Goal: Information Seeking & Learning: Learn about a topic

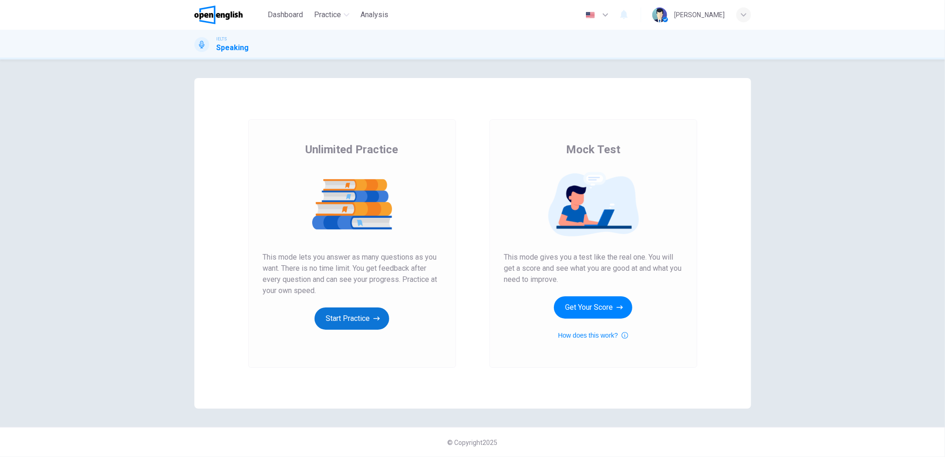
click at [356, 311] on button "Start Practice" at bounding box center [352, 318] width 75 height 22
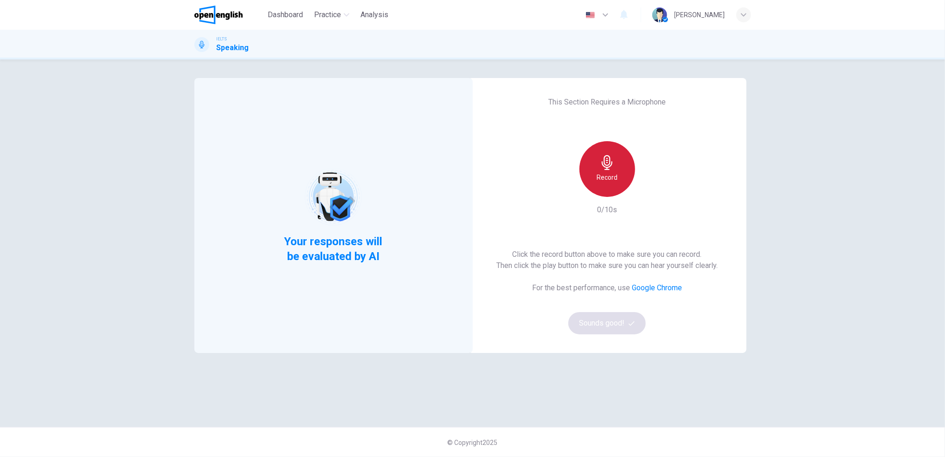
click at [608, 179] on h6 "Record" at bounding box center [607, 177] width 21 height 11
click at [634, 326] on icon "button" at bounding box center [632, 323] width 6 height 6
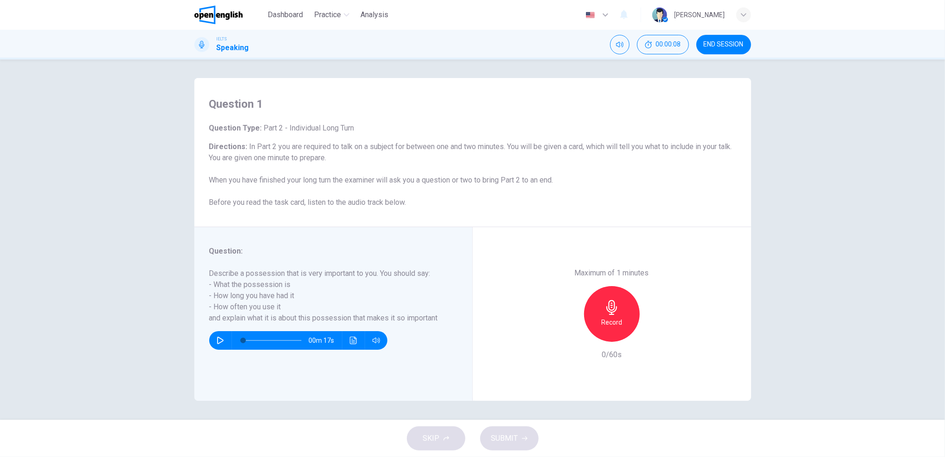
drag, startPoint x: 210, startPoint y: 270, endPoint x: 366, endPoint y: 304, distance: 160.1
click at [366, 304] on h6 "Describe a possession that is very important to you. You should say: - What the…" at bounding box center [327, 296] width 237 height 56
drag, startPoint x: 213, startPoint y: 272, endPoint x: 270, endPoint y: 303, distance: 64.6
click at [270, 303] on h6 "Describe a possession that is very important to you. You should say: - What the…" at bounding box center [327, 296] width 237 height 56
click at [624, 314] on div "Record" at bounding box center [612, 314] width 56 height 56
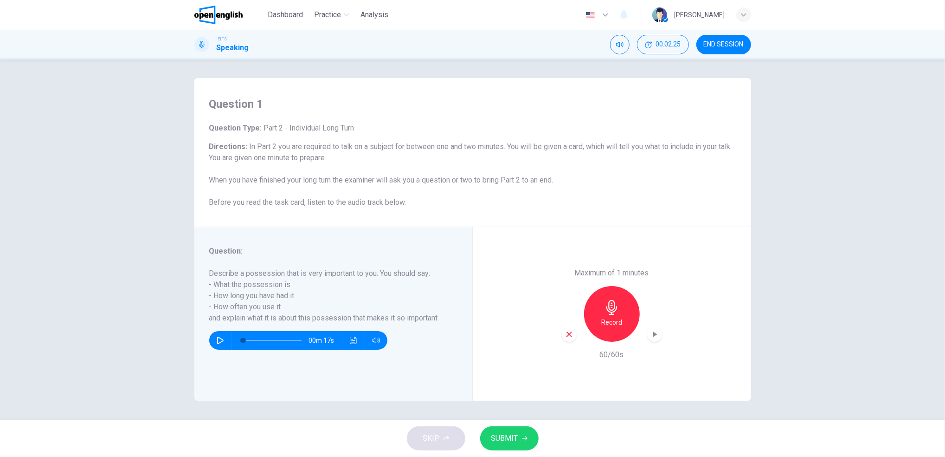
click at [526, 433] on button "SUBMIT" at bounding box center [509, 438] width 58 height 24
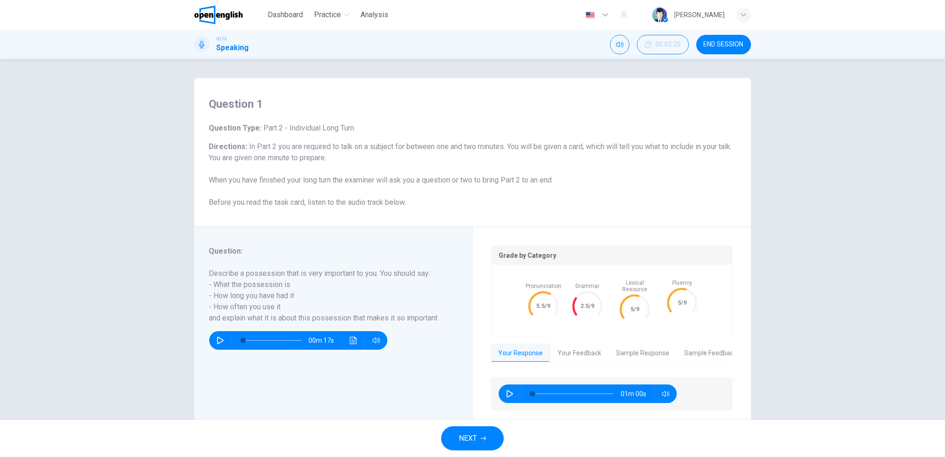
click at [509, 384] on button "button" at bounding box center [510, 393] width 15 height 19
type input "**"
click at [489, 441] on button "NEXT" at bounding box center [472, 438] width 63 height 24
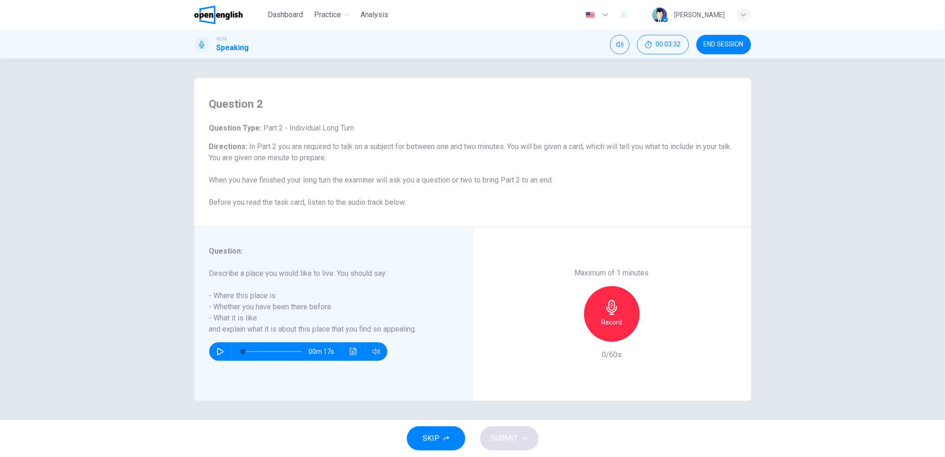
click at [610, 319] on h6 "Record" at bounding box center [612, 322] width 21 height 11
click at [525, 433] on button "SUBMIT" at bounding box center [509, 438] width 58 height 24
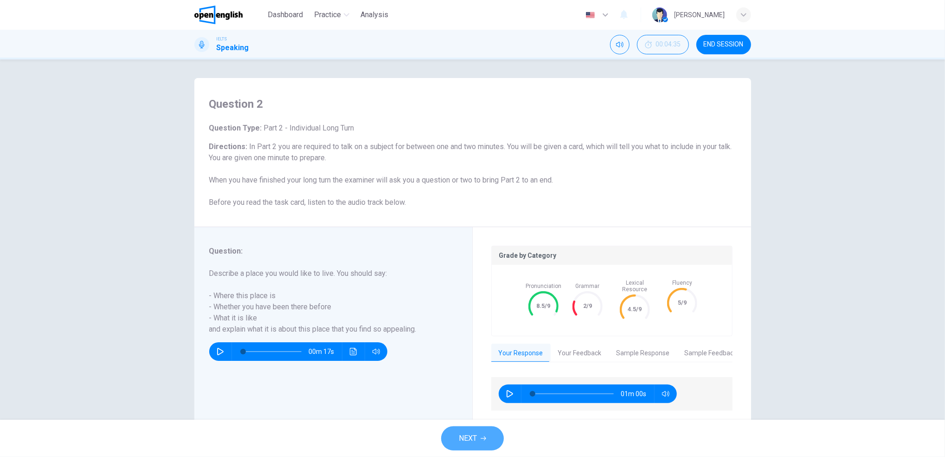
click at [486, 443] on button "NEXT" at bounding box center [472, 438] width 63 height 24
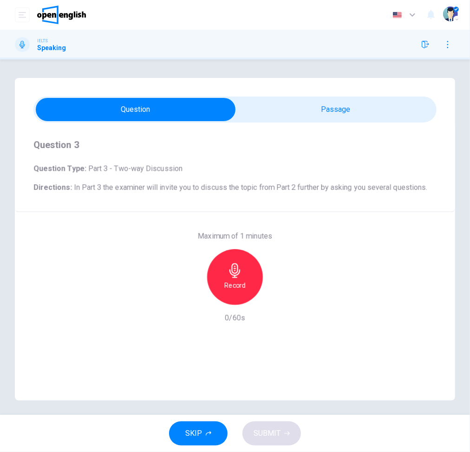
click at [248, 277] on div "Record" at bounding box center [235, 277] width 56 height 56
click at [267, 441] on button "SUBMIT" at bounding box center [271, 433] width 58 height 24
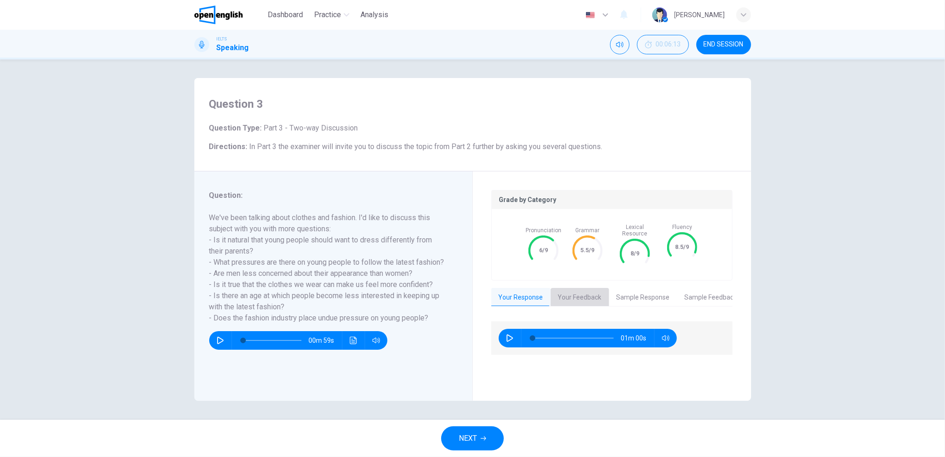
click at [580, 291] on button "Your Feedback" at bounding box center [580, 297] width 58 height 19
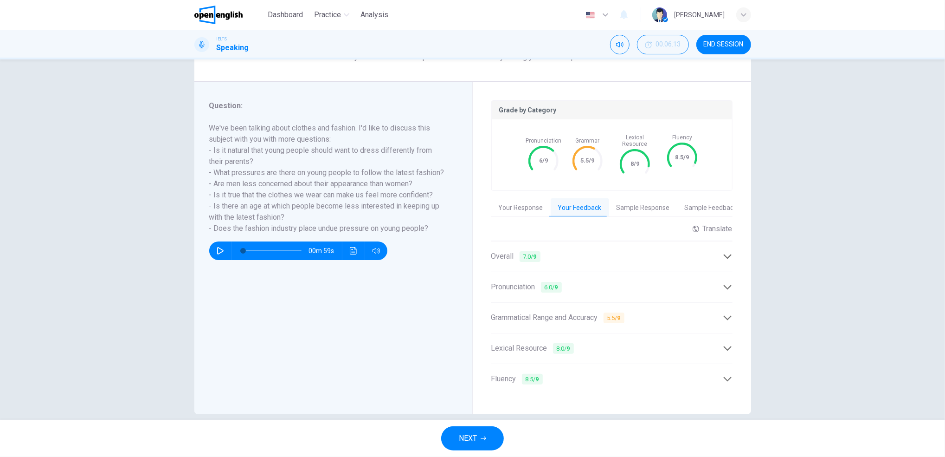
scroll to position [96, 0]
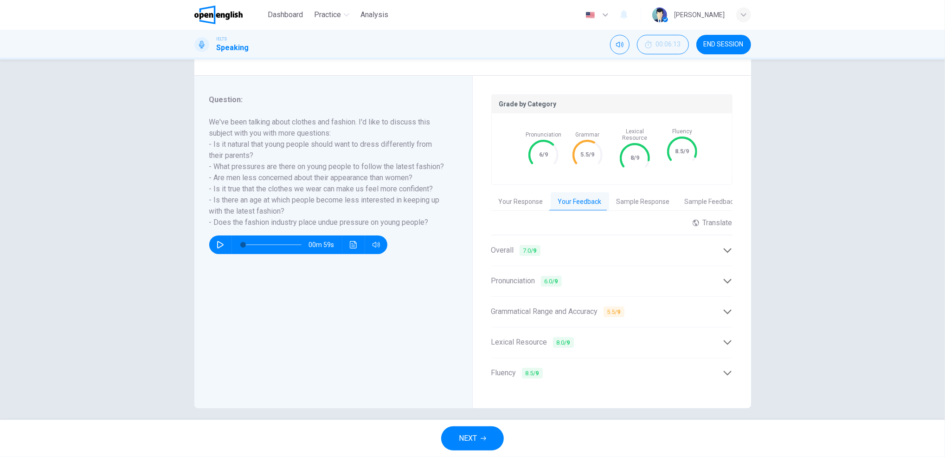
click at [588, 313] on div "Grammatical Range and Accuracy 5.5 / 9" at bounding box center [612, 311] width 241 height 23
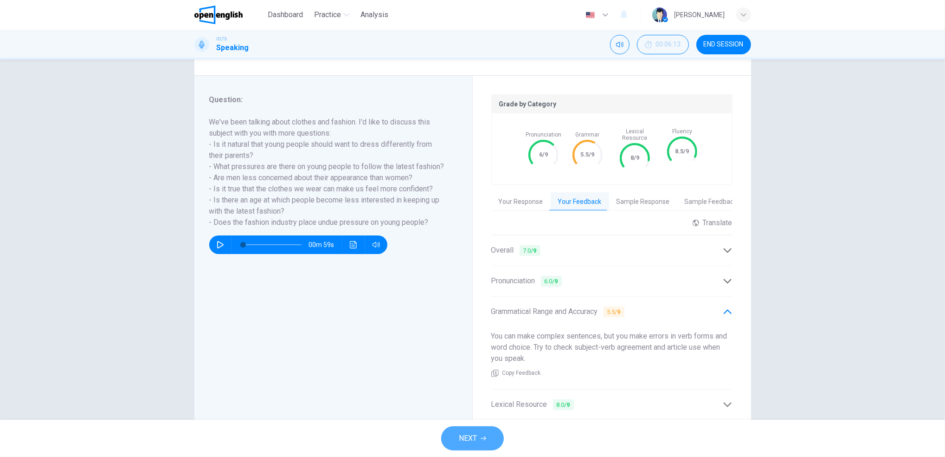
click at [476, 436] on span "NEXT" at bounding box center [468, 438] width 18 height 13
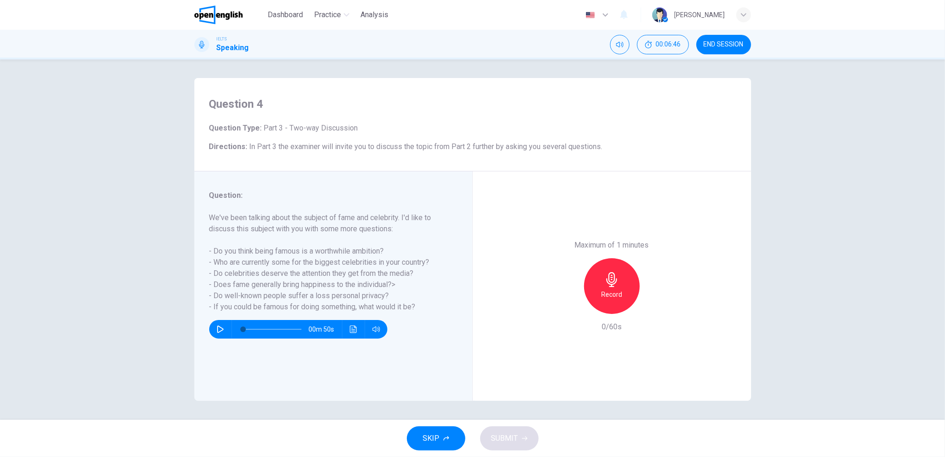
click at [625, 281] on div "Record" at bounding box center [612, 286] width 56 height 56
click at [502, 433] on span "SUBMIT" at bounding box center [505, 438] width 27 height 13
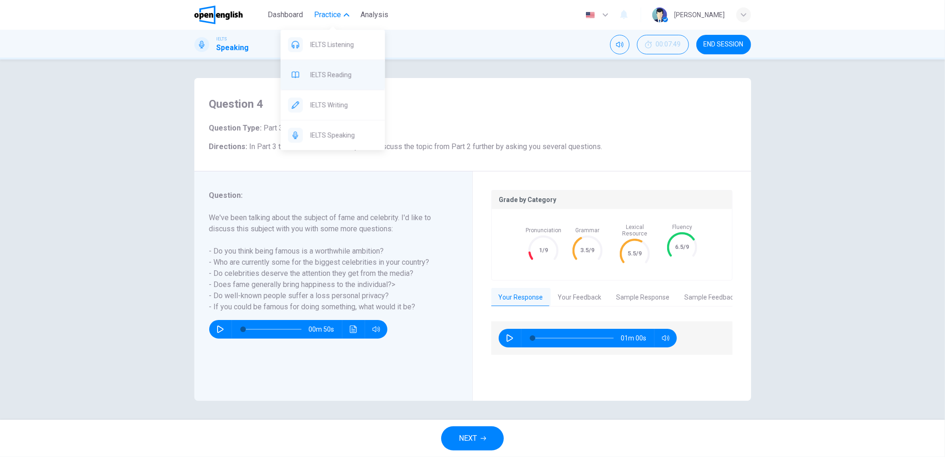
click at [332, 74] on span "IELTS Reading" at bounding box center [344, 74] width 67 height 11
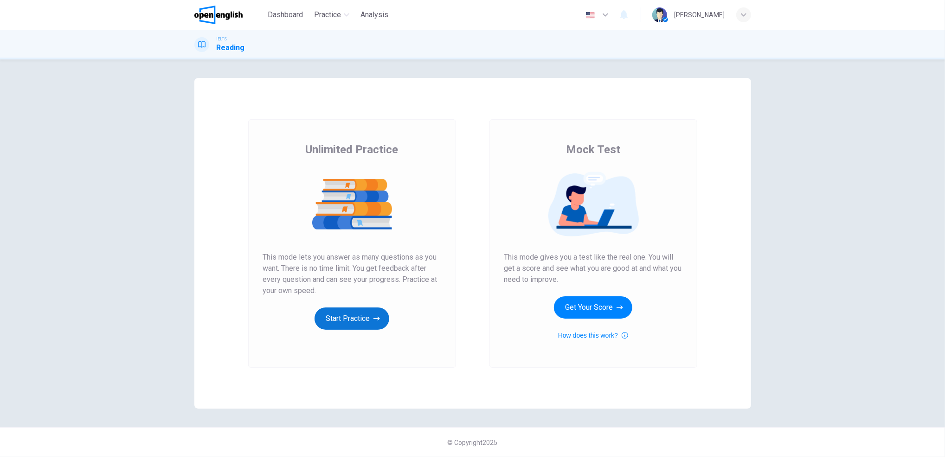
click at [353, 321] on button "Start Practice" at bounding box center [352, 318] width 75 height 22
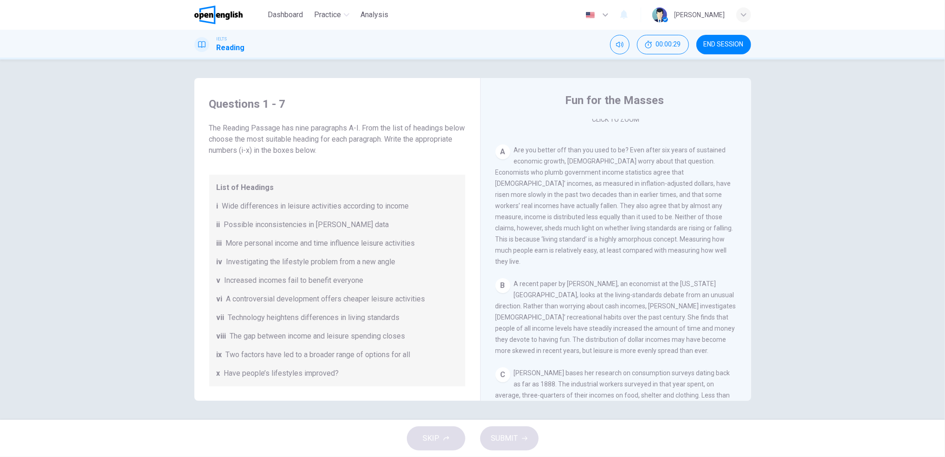
click at [202, 20] on img at bounding box center [218, 15] width 49 height 19
